Goal: Information Seeking & Learning: Learn about a topic

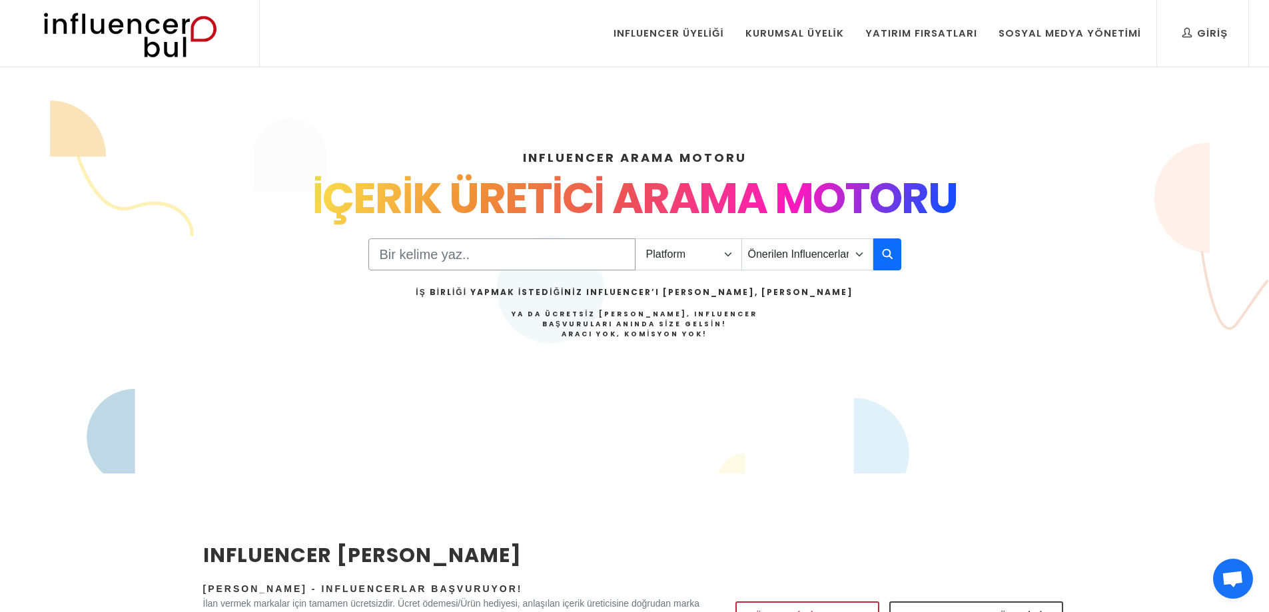
click at [499, 242] on input "Search" at bounding box center [501, 255] width 267 height 32
paste input "[URL][DOMAIN_NAME]"
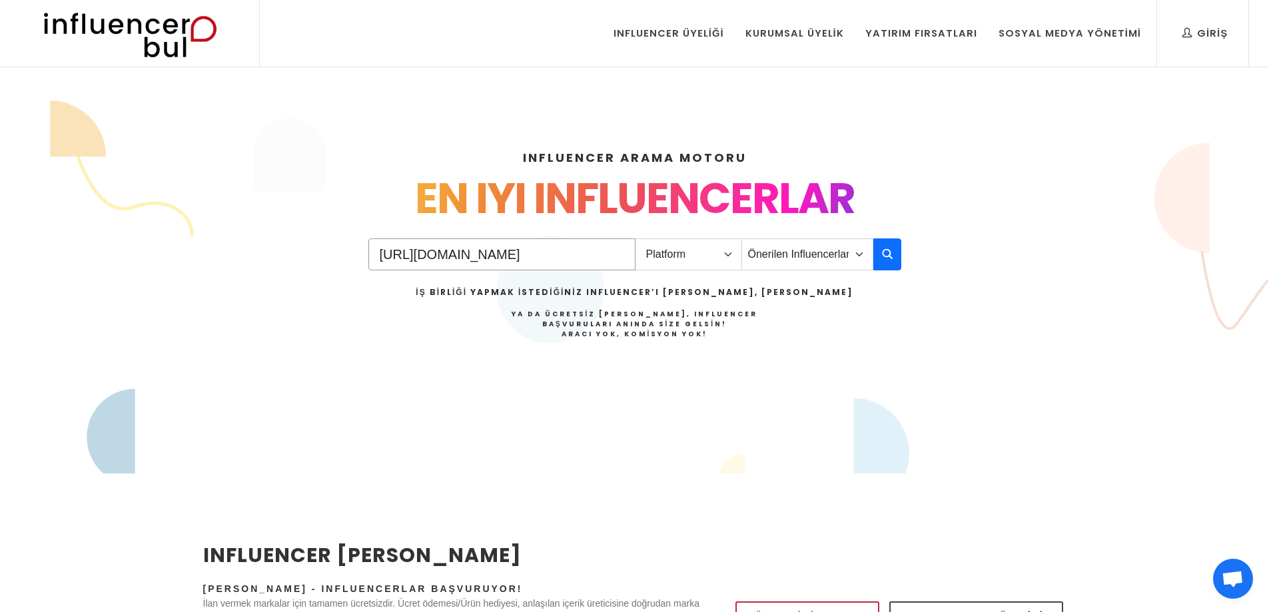
click at [596, 254] on input "[URL][DOMAIN_NAME]" at bounding box center [501, 255] width 267 height 32
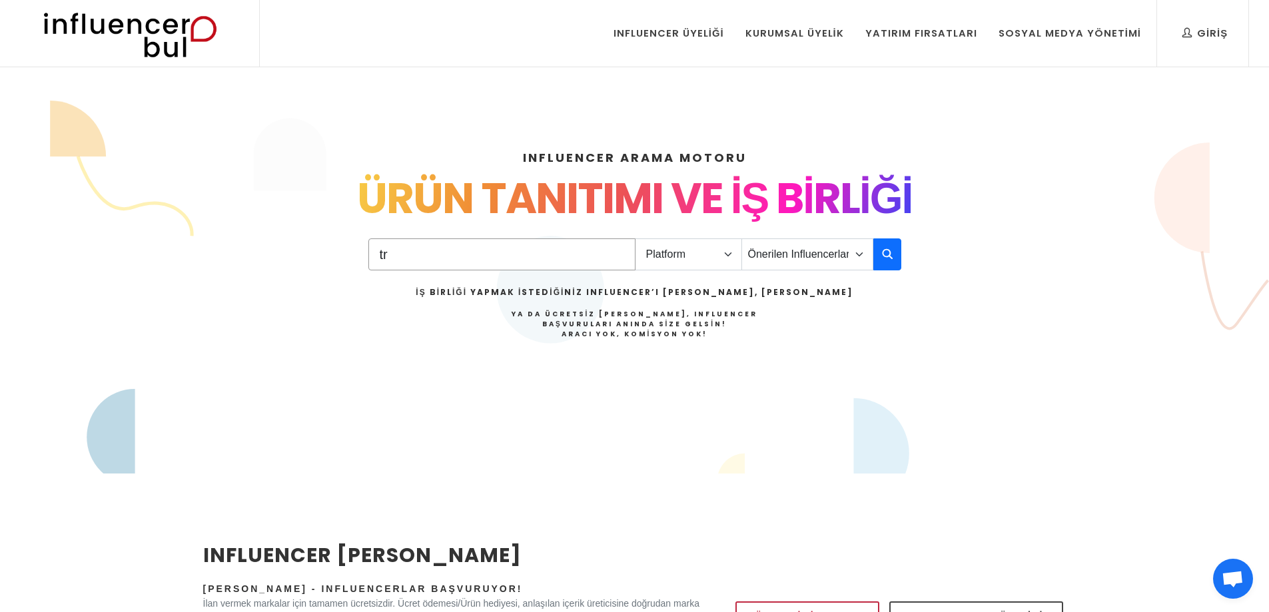
scroll to position [0, 0]
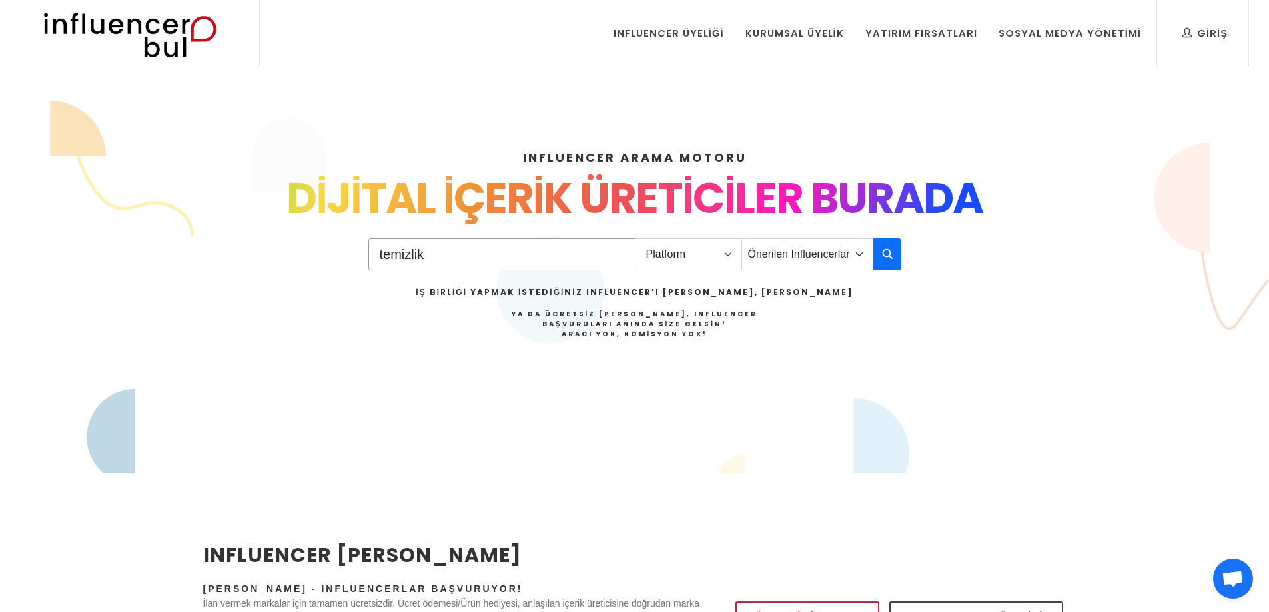
type input "temizlik"
click at [724, 252] on select "Platform Instagram Facebook Youtube Tiktok Twitter Twitch" at bounding box center [688, 255] width 107 height 32
select select "1"
click at [635, 239] on select "Platform Instagram Facebook Youtube Tiktok Twitter Twitch" at bounding box center [688, 255] width 107 height 32
click at [821, 270] on div "temizlik Platform Instagram Facebook Youtube Tiktok Twitter Twitch Önerilen Inf…" at bounding box center [634, 306] width 533 height 134
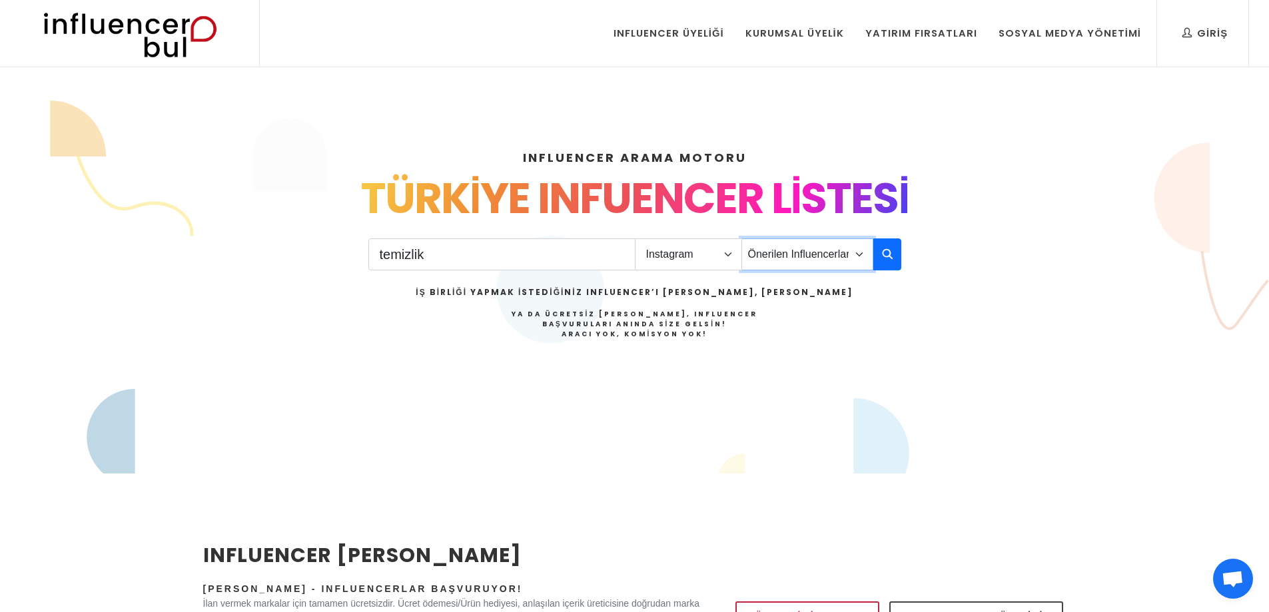
click at [825, 254] on select "Önerilen Influencerlar Aile & Çocuk & Ebeveyn Alışveriş & Giyim & Aksesuar Arab…" at bounding box center [807, 255] width 132 height 32
click at [893, 245] on button "button" at bounding box center [887, 255] width 28 height 32
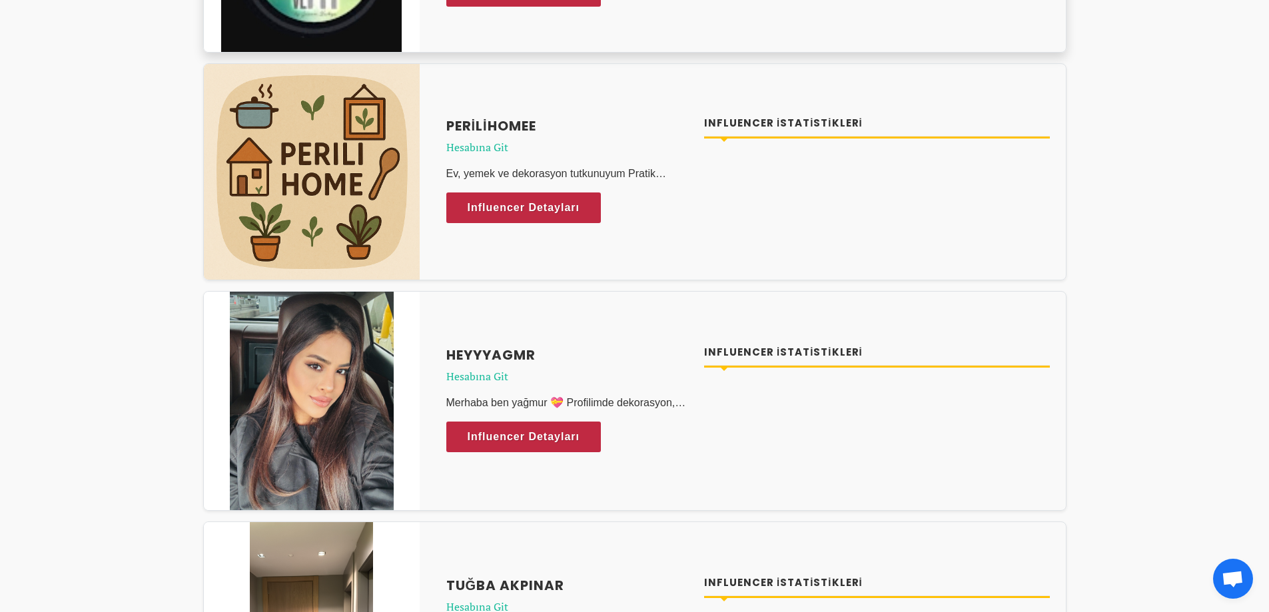
scroll to position [400, 0]
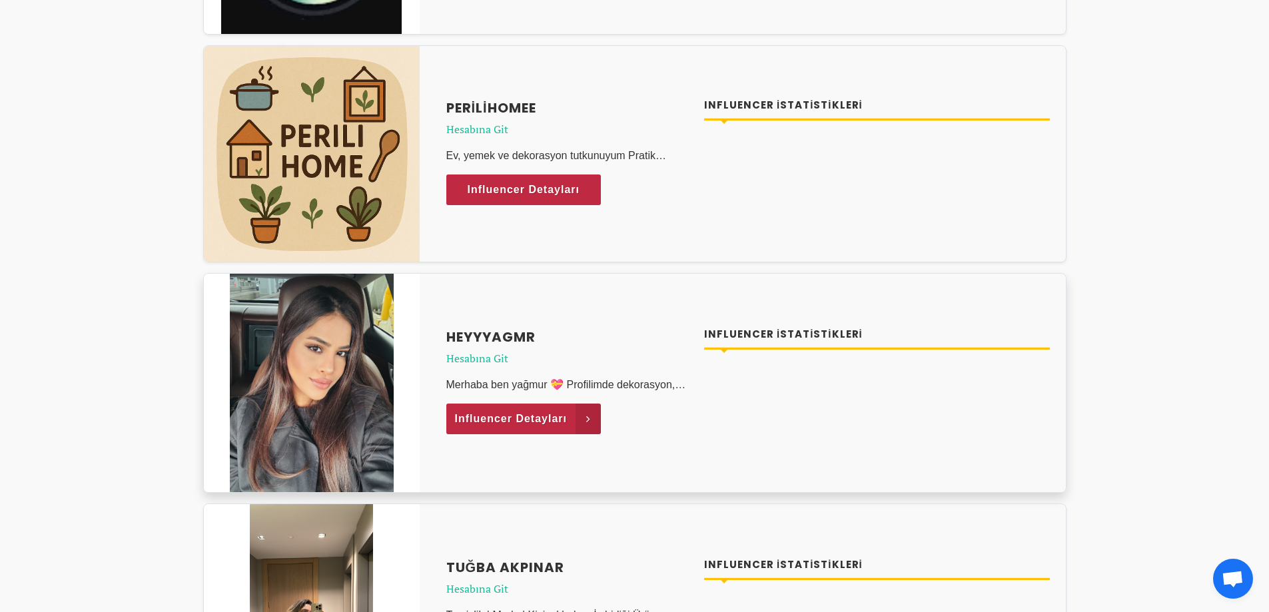
click at [544, 411] on span "Influencer Detayları" at bounding box center [511, 419] width 113 height 20
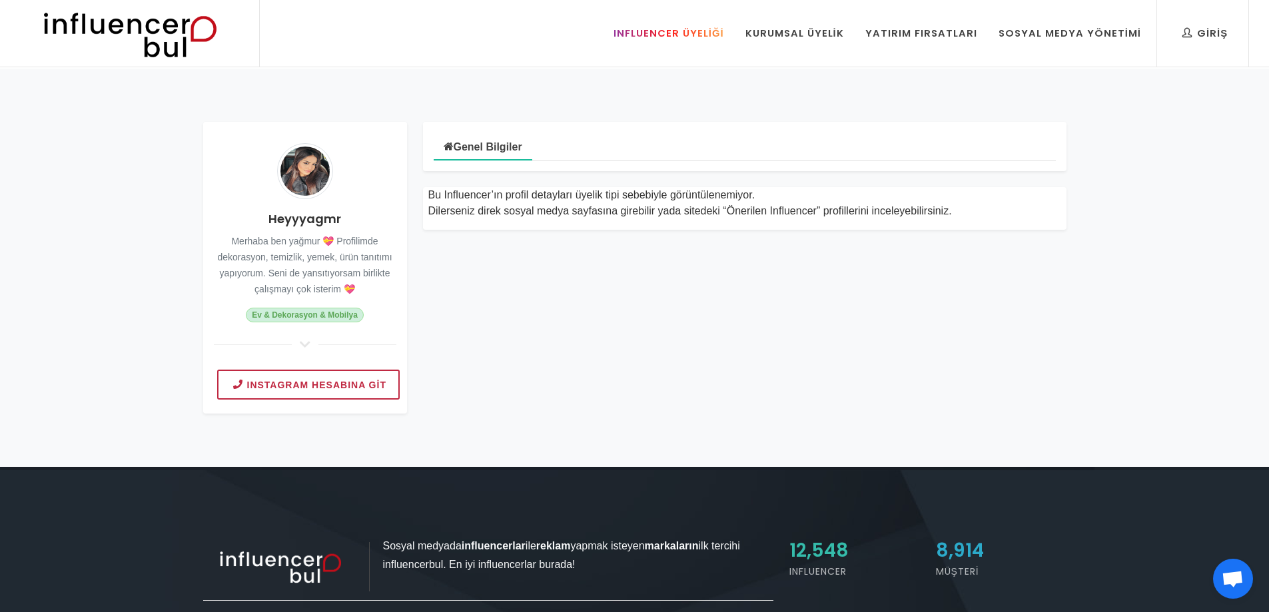
click at [698, 29] on div "Influencer Üyeliği" at bounding box center [669, 33] width 111 height 15
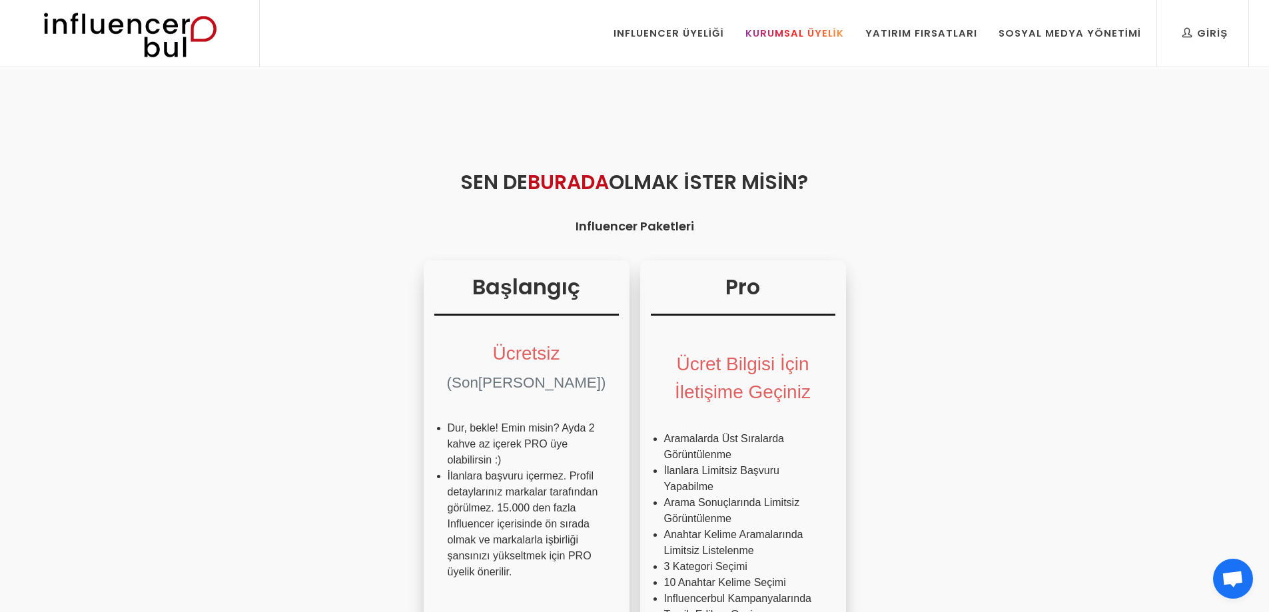
click at [791, 45] on link "Kurumsal Üyelik" at bounding box center [794, 33] width 119 height 67
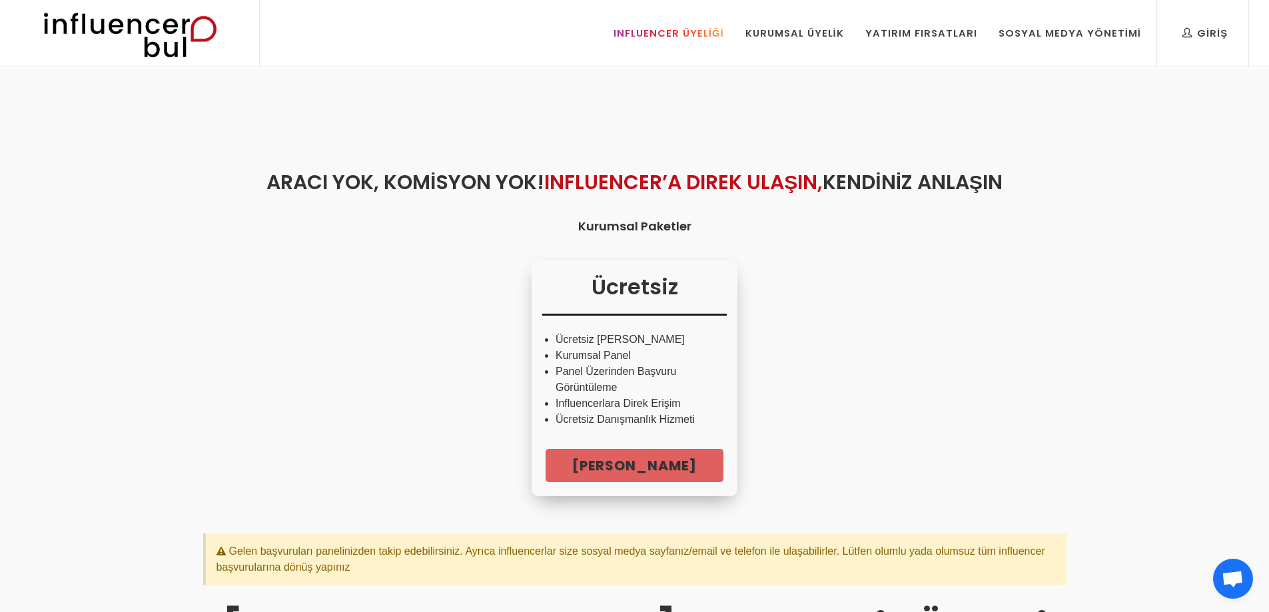
click at [704, 30] on div "Influencer Üyeliği" at bounding box center [669, 33] width 111 height 15
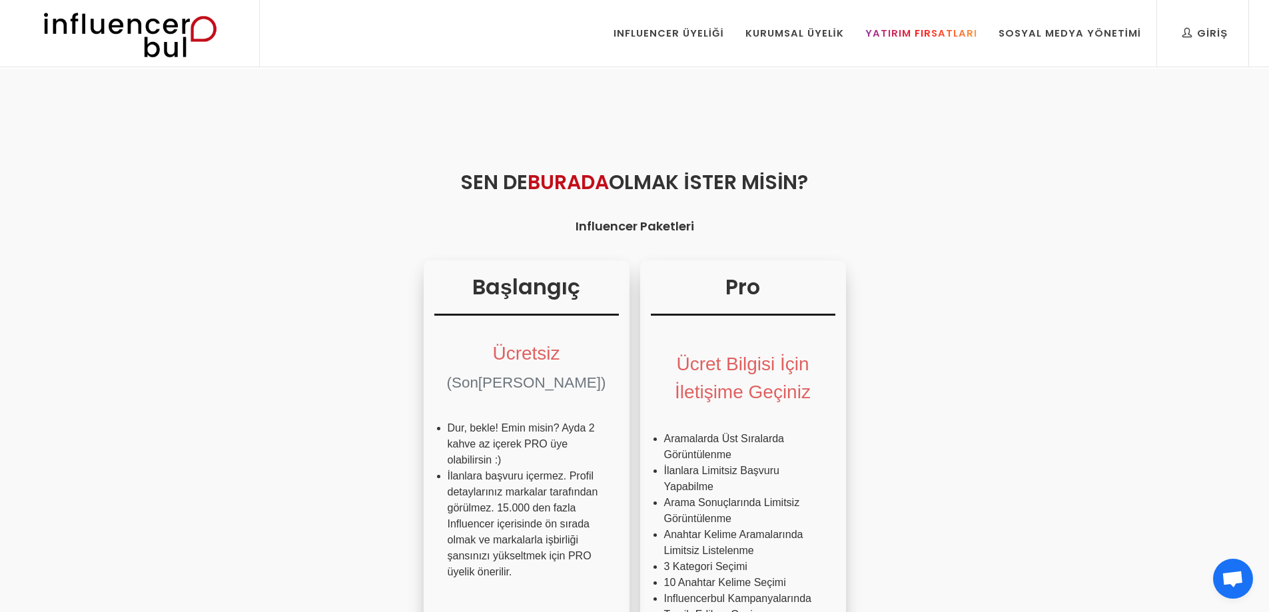
click at [897, 38] on div "Yatırım Fırsatları" at bounding box center [921, 33] width 112 height 15
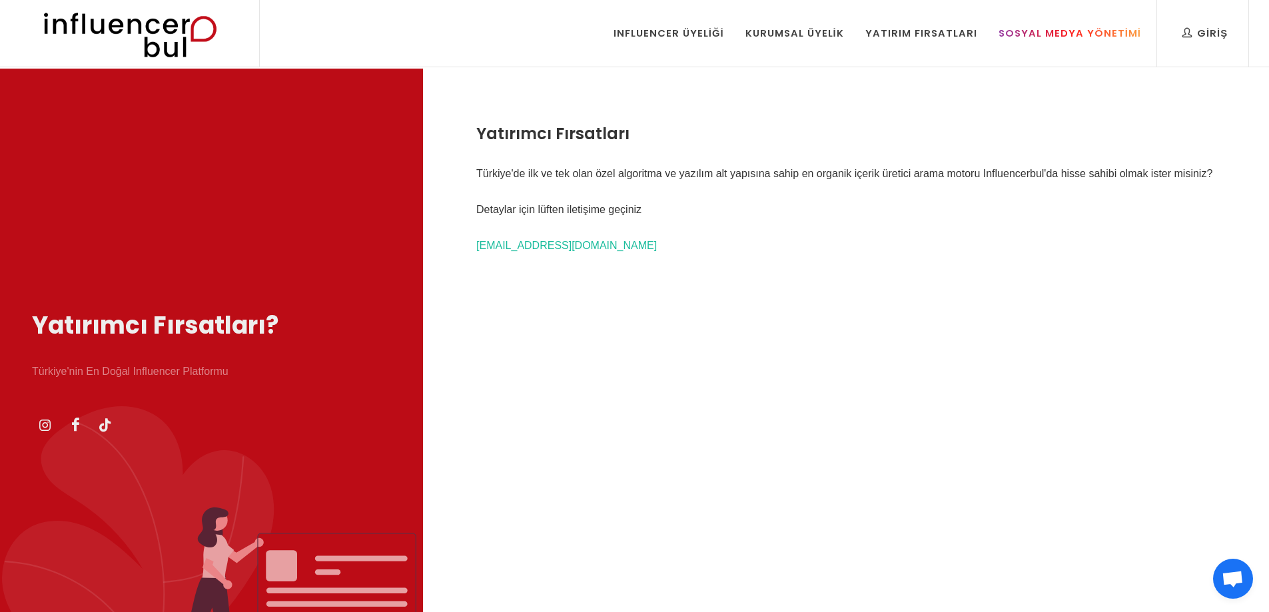
click at [1029, 43] on link "Sosyal Medya Yönetimi" at bounding box center [1070, 33] width 163 height 67
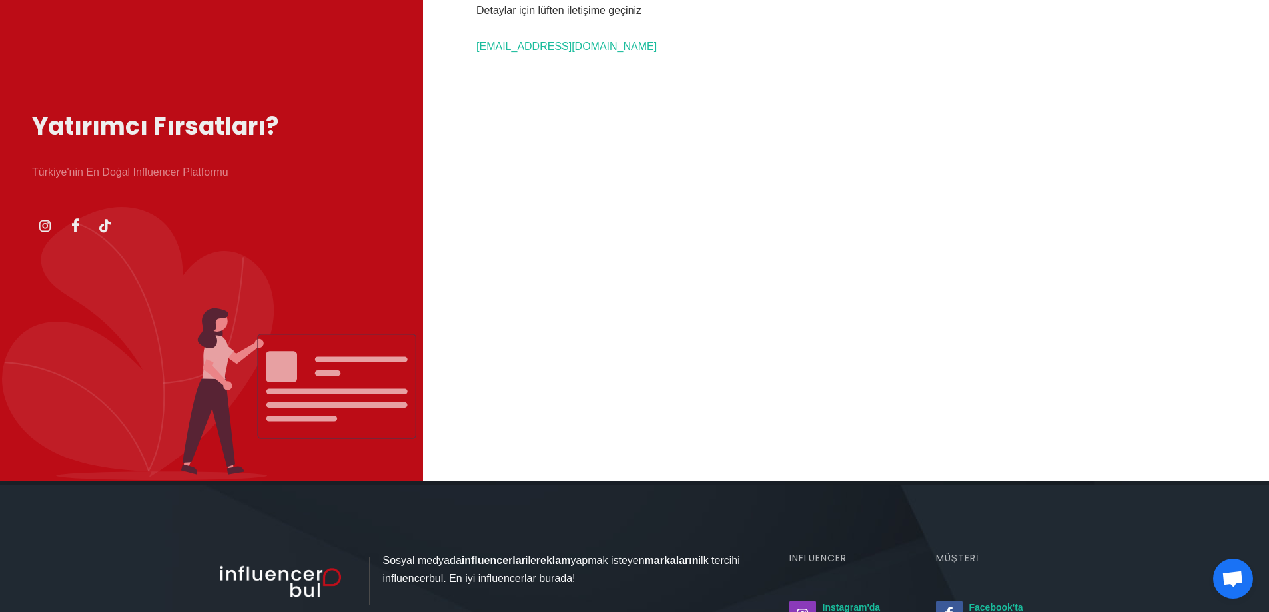
scroll to position [484, 0]
